Goal: Task Accomplishment & Management: Use online tool/utility

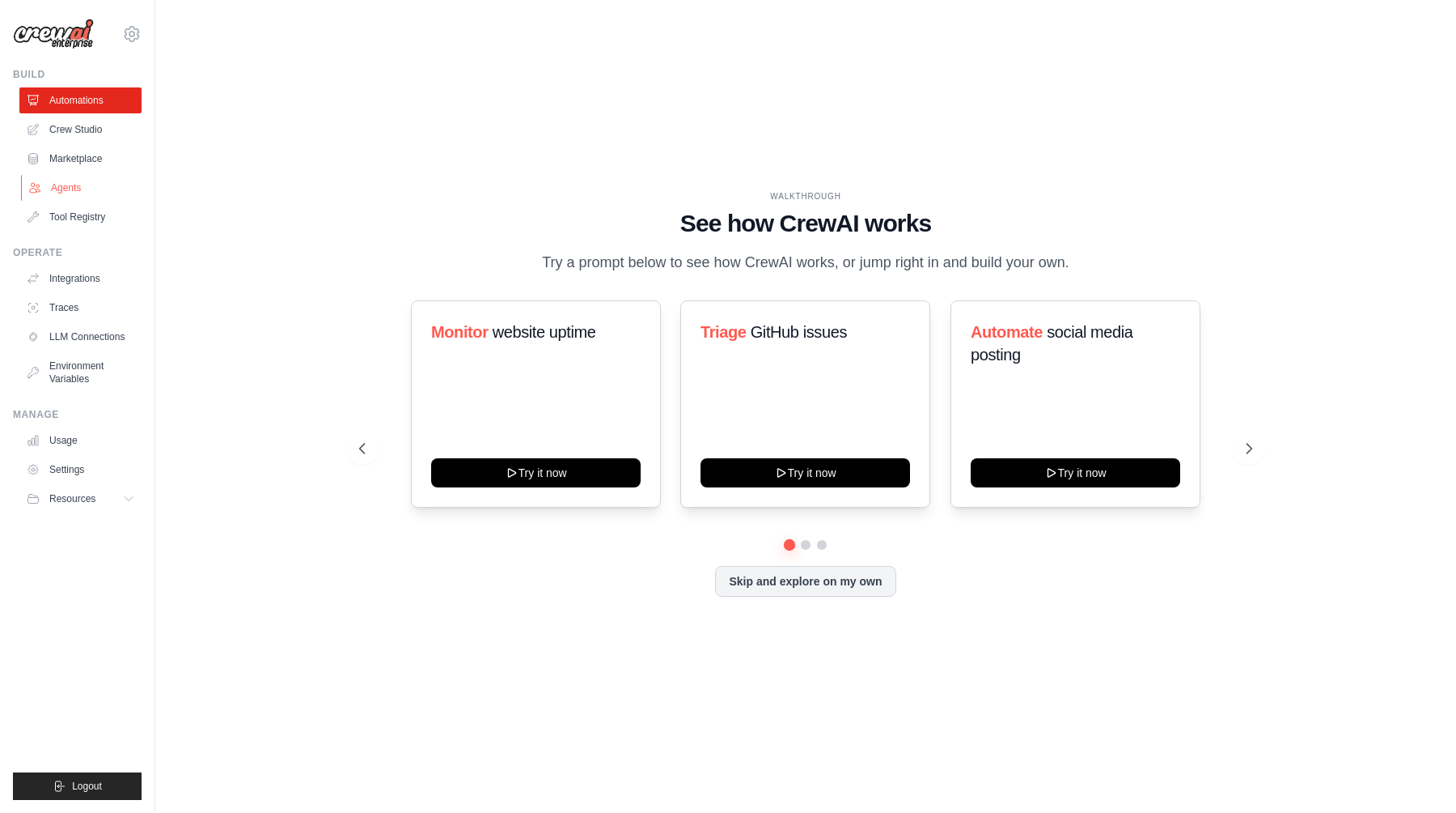
click at [77, 194] on link "Agents" at bounding box center [82, 188] width 123 height 26
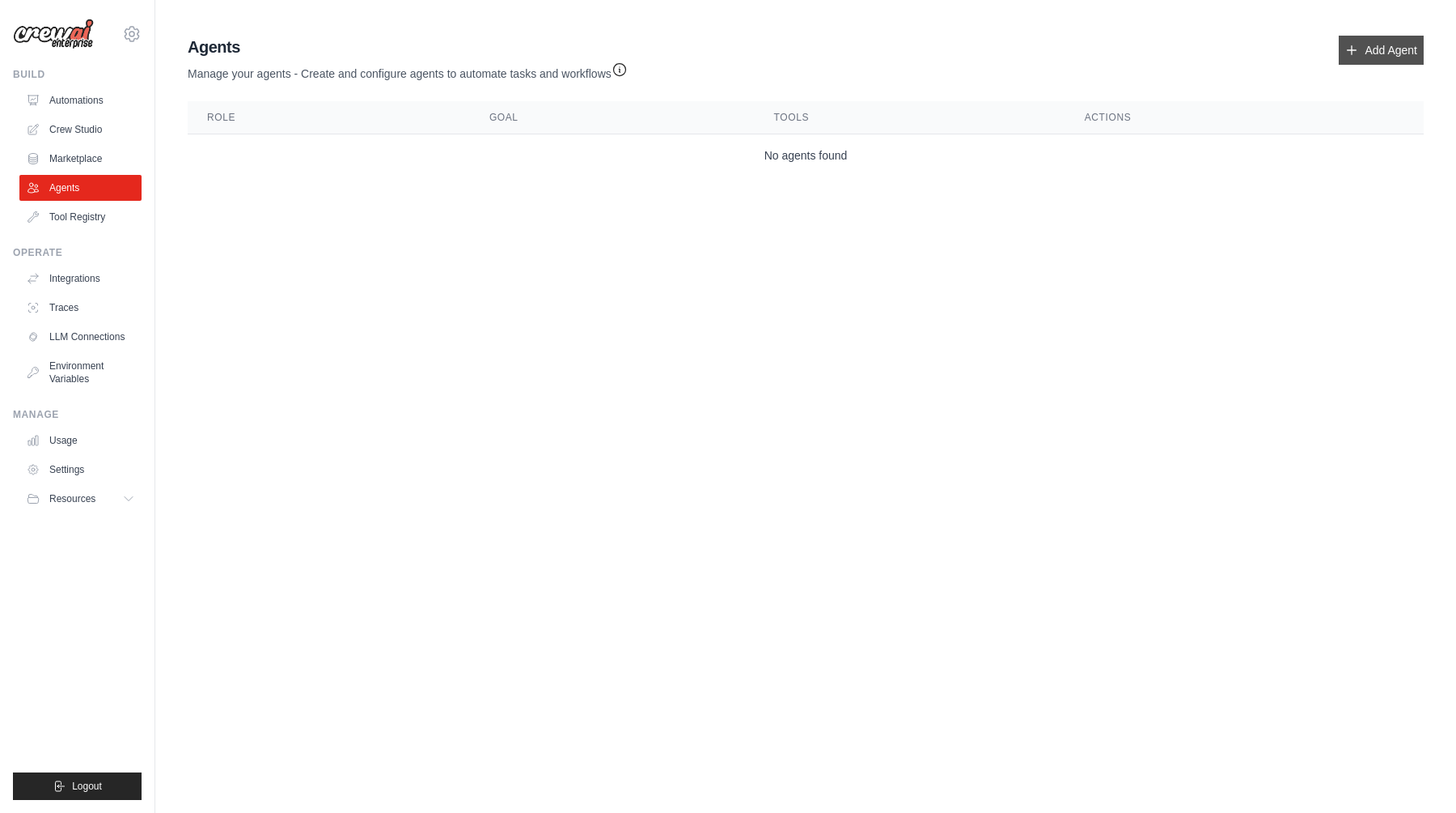
click at [1366, 41] on link "Add Agent" at bounding box center [1381, 49] width 85 height 29
click at [1365, 52] on link "Add Agent" at bounding box center [1381, 49] width 85 height 29
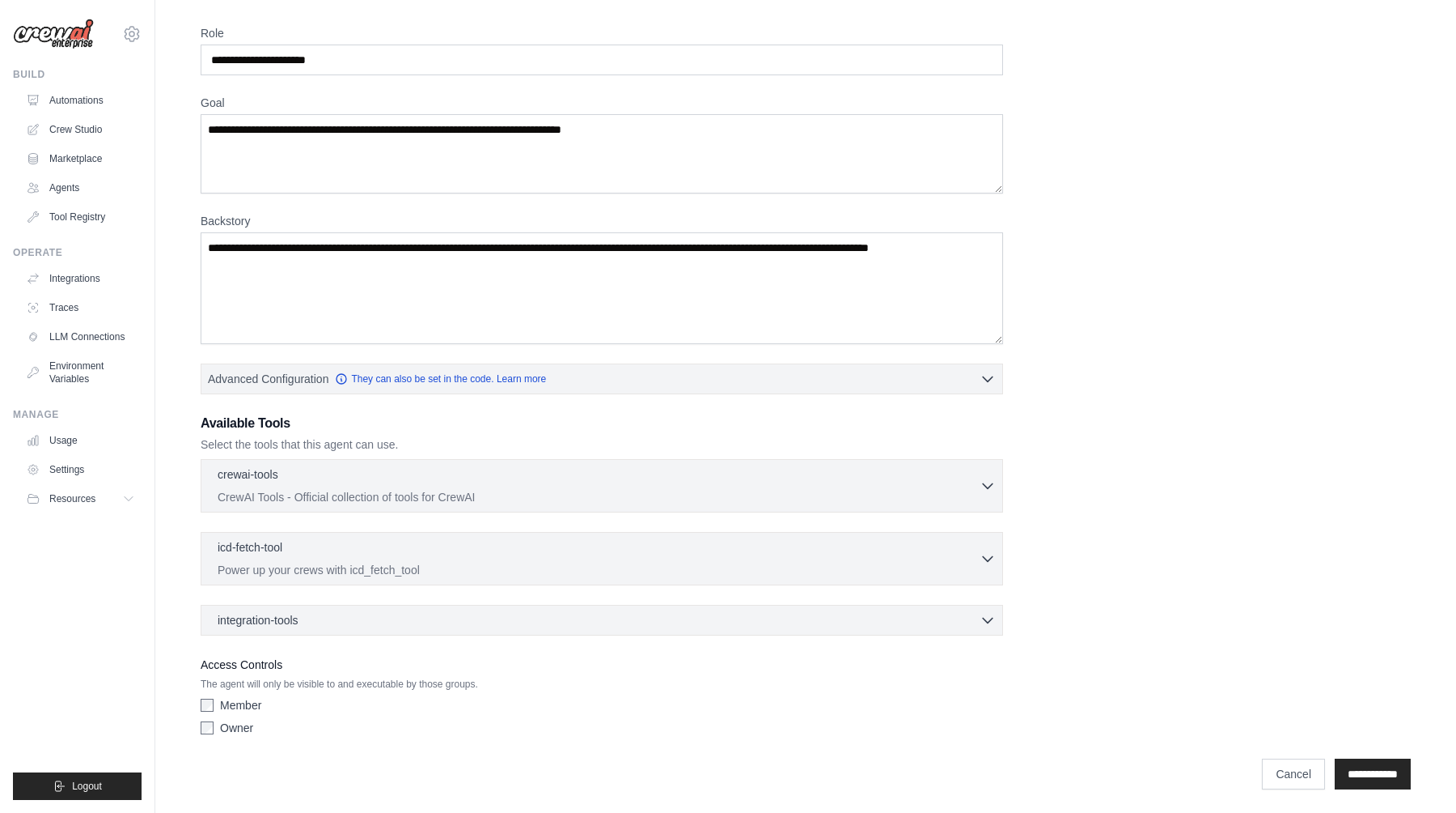
scroll to position [55, 0]
